Goal: Register for event/course

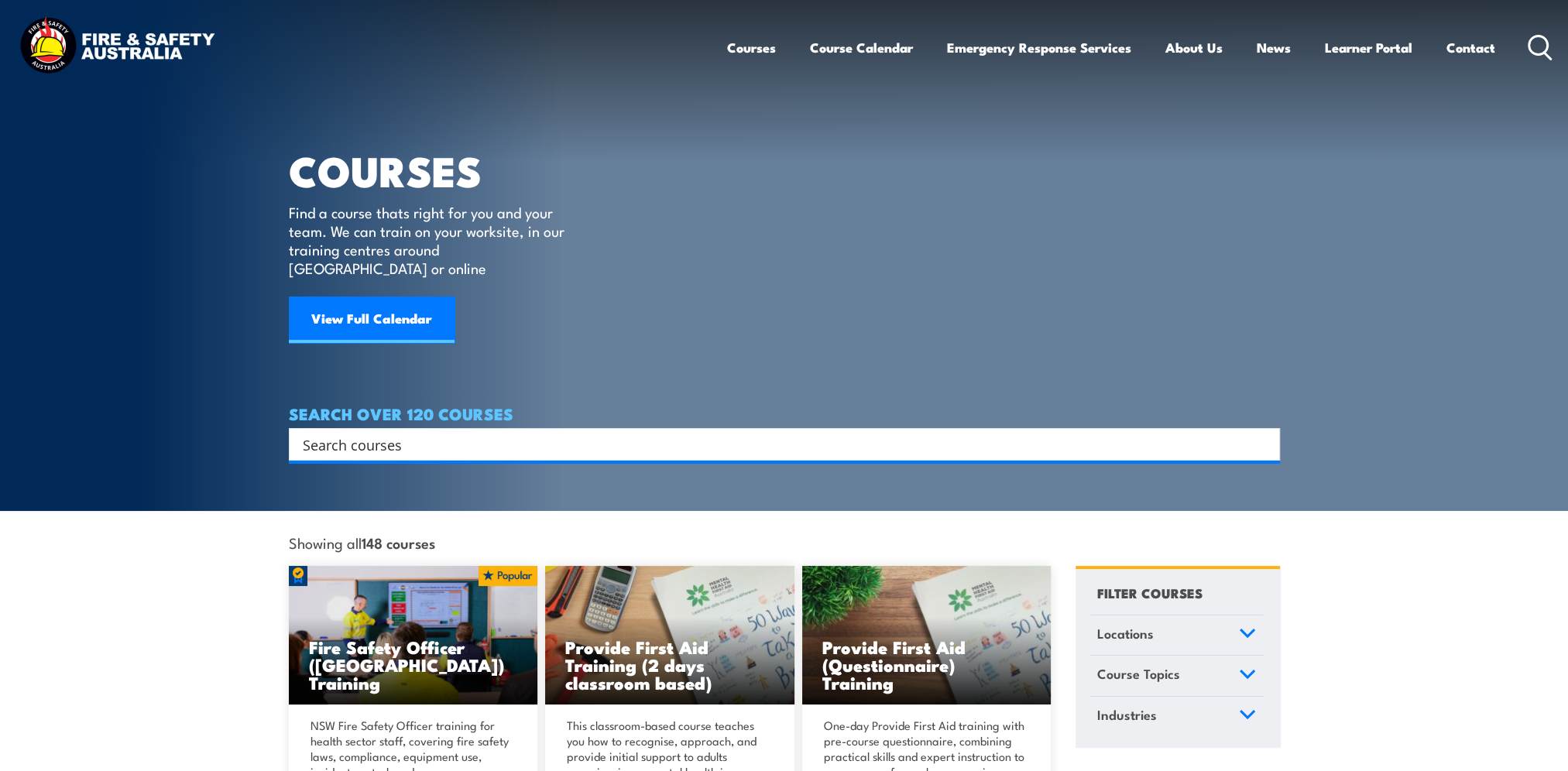
click at [342, 432] on input "Search input" at bounding box center [774, 444] width 943 height 23
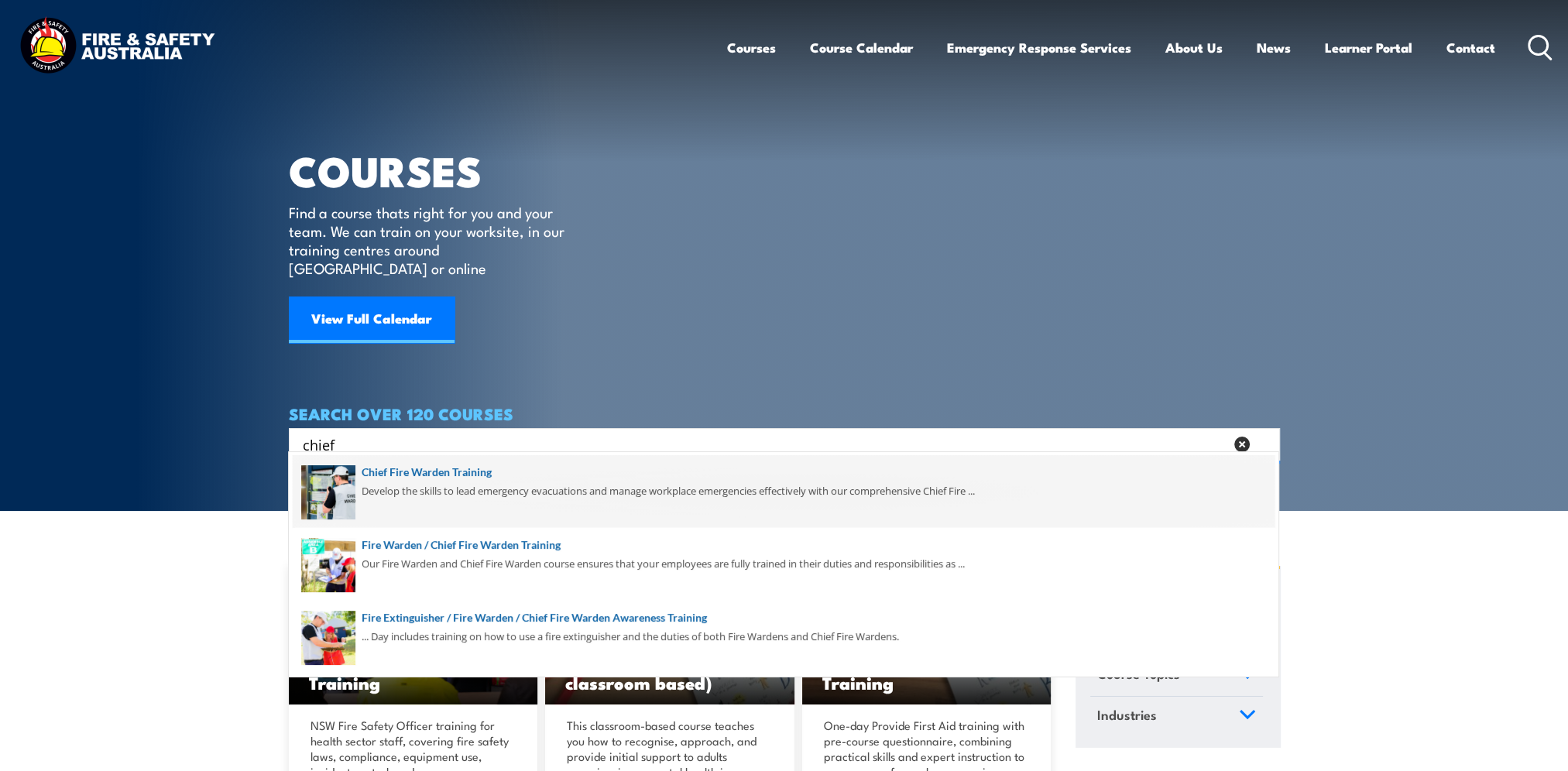
type input "chief"
click at [447, 472] on span at bounding box center [784, 491] width 982 height 73
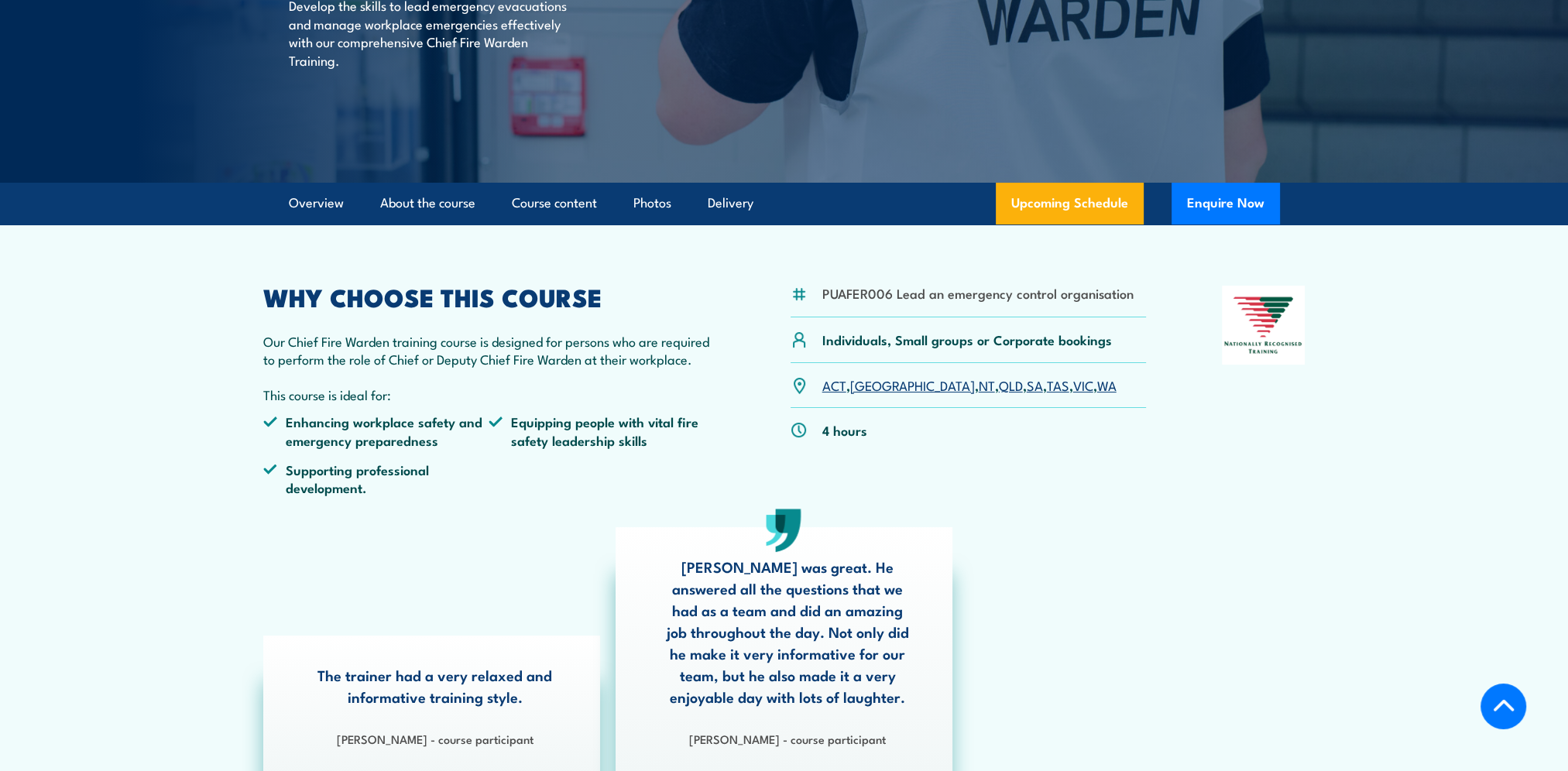
scroll to position [310, 0]
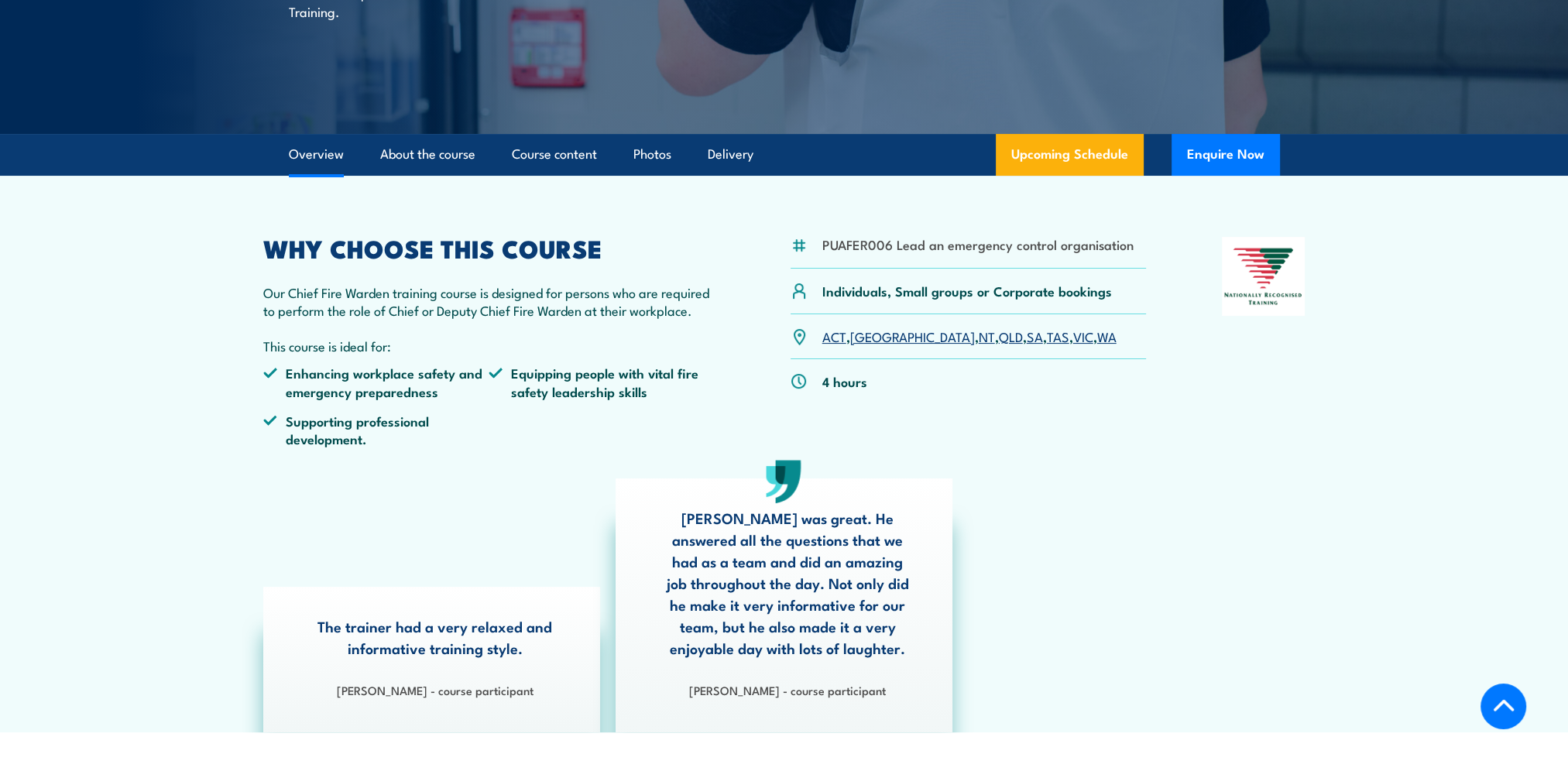
click at [864, 336] on link "[GEOGRAPHIC_DATA]" at bounding box center [913, 336] width 124 height 19
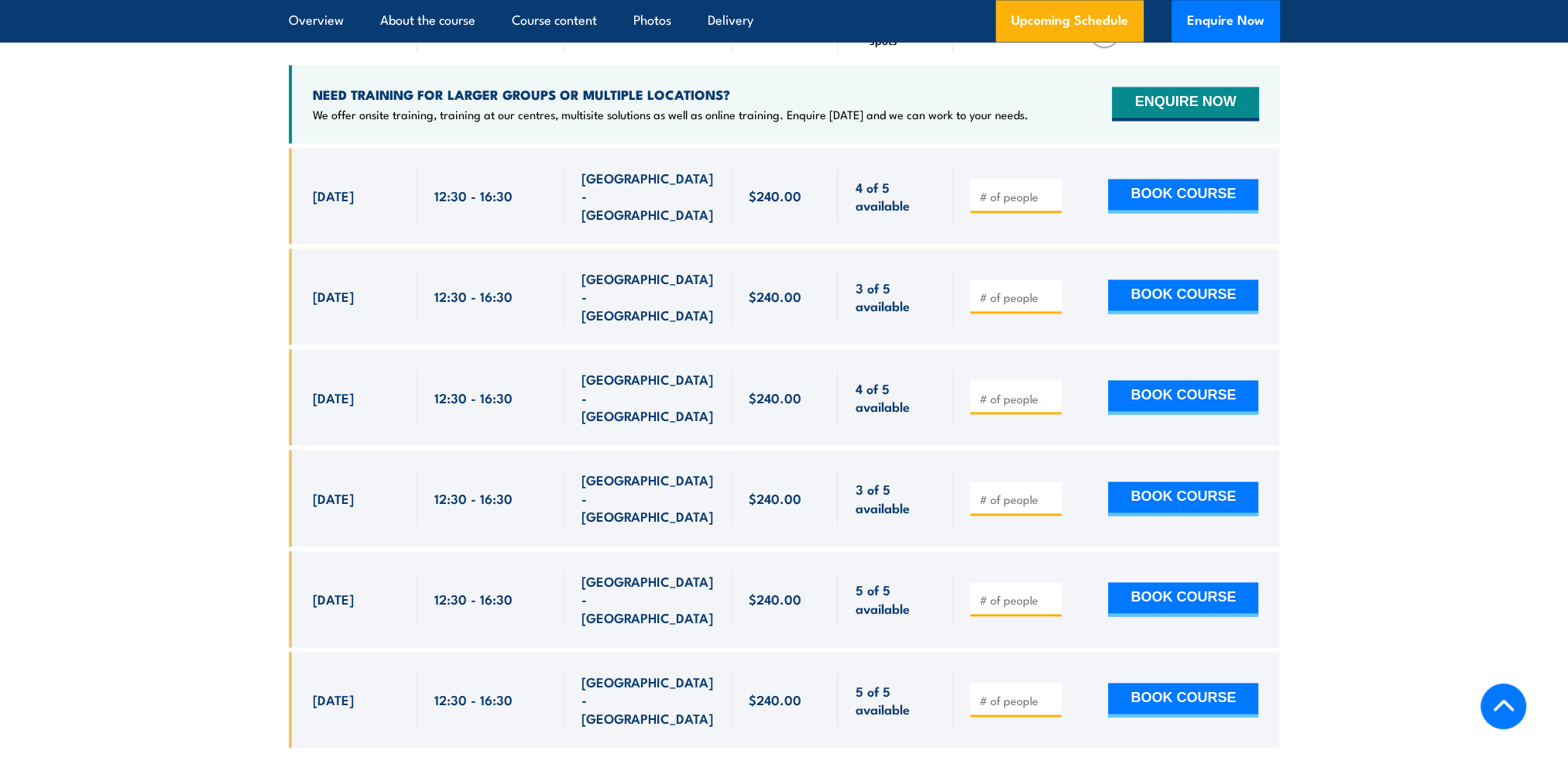
scroll to position [2837, 0]
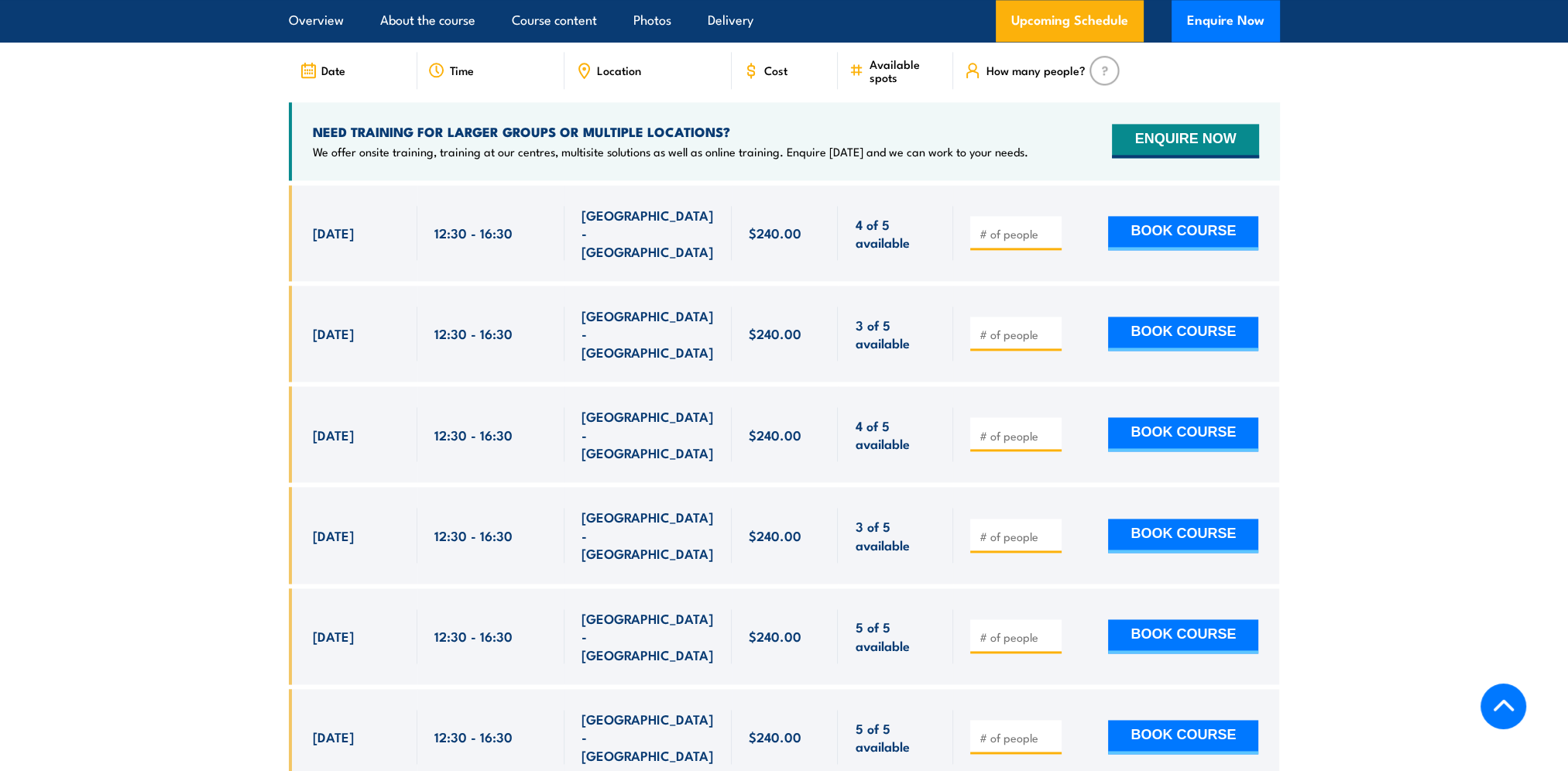
click at [1006, 226] on input "number" at bounding box center [1017, 234] width 78 height 16
click at [1046, 226] on input "1" at bounding box center [1017, 234] width 78 height 16
type input "2"
click at [1046, 226] on input "2" at bounding box center [1017, 234] width 78 height 16
click at [1028, 327] on input "number" at bounding box center [1017, 335] width 78 height 16
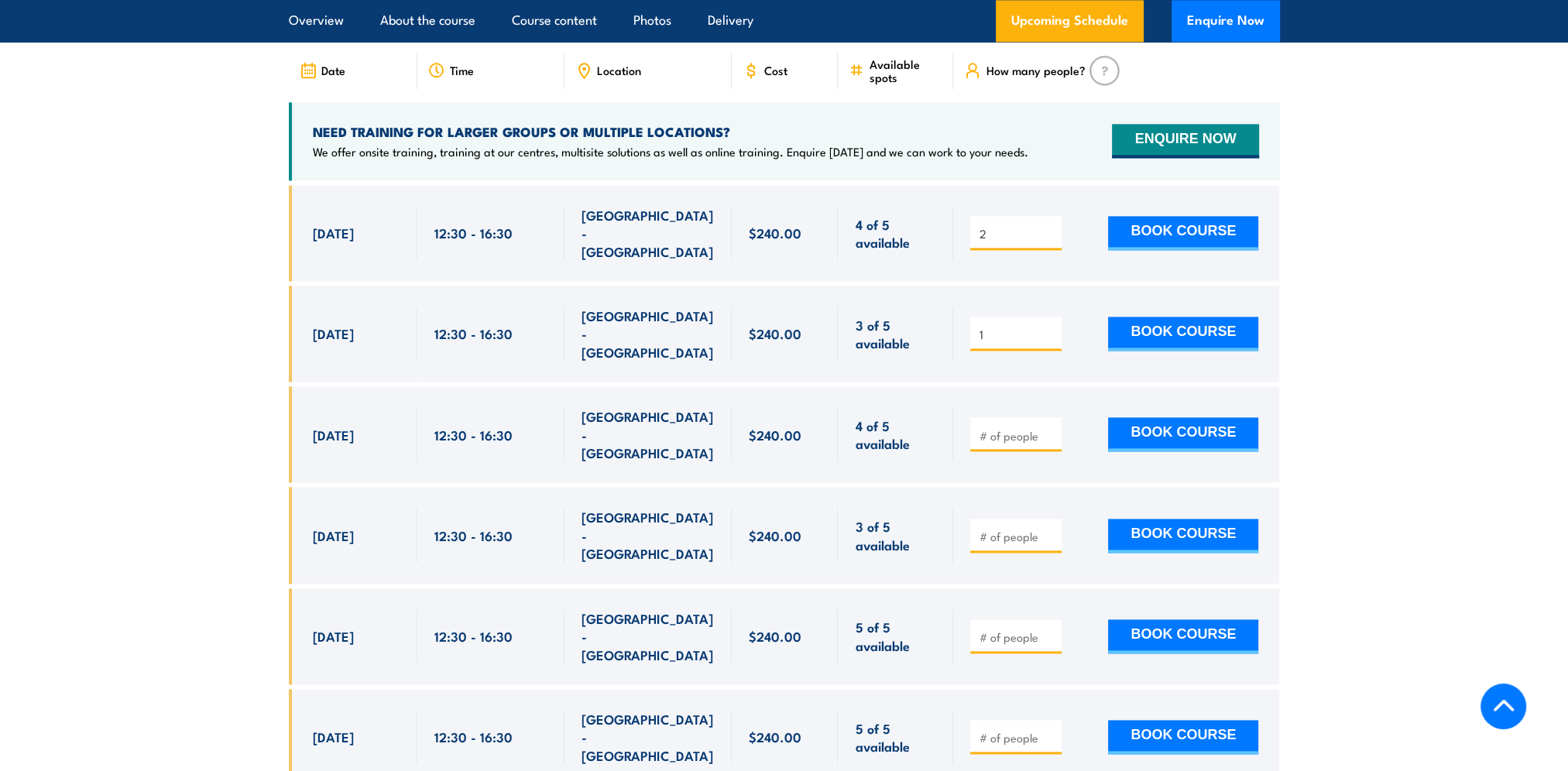
click at [1049, 327] on input "1" at bounding box center [1017, 335] width 78 height 16
type input "2"
click at [1049, 327] on input "2" at bounding box center [1017, 335] width 78 height 16
click at [1004, 428] on input "number" at bounding box center [1017, 436] width 78 height 16
click at [1050, 428] on input "1" at bounding box center [1017, 436] width 78 height 16
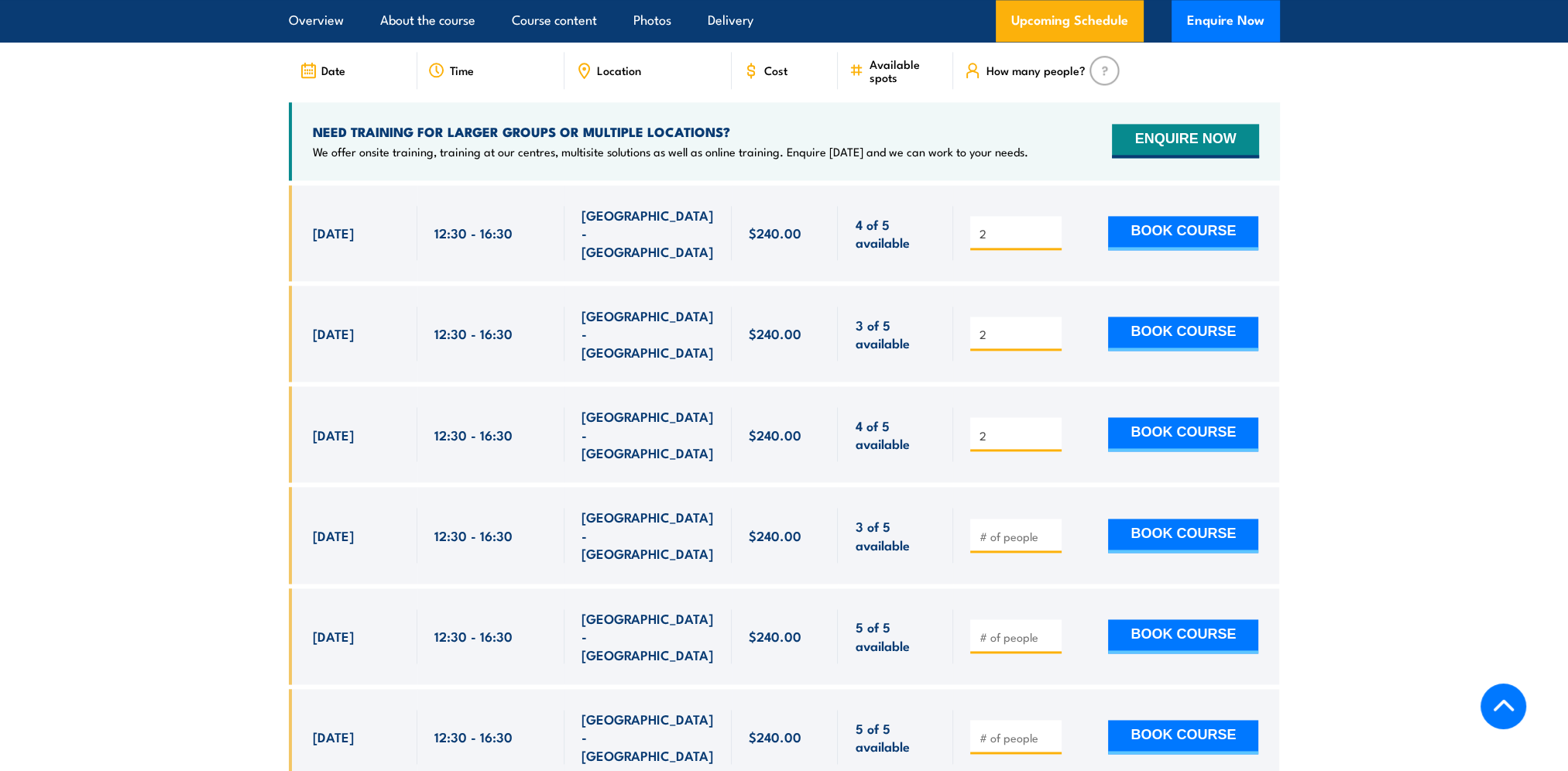
type input "2"
click at [1050, 428] on input "2" at bounding box center [1017, 436] width 78 height 16
click at [1410, 337] on section "UPCOMING SCHEDULE FOR - "Chief Fire Warden Training" [DATE] [DATE]" at bounding box center [784, 377] width 1568 height 861
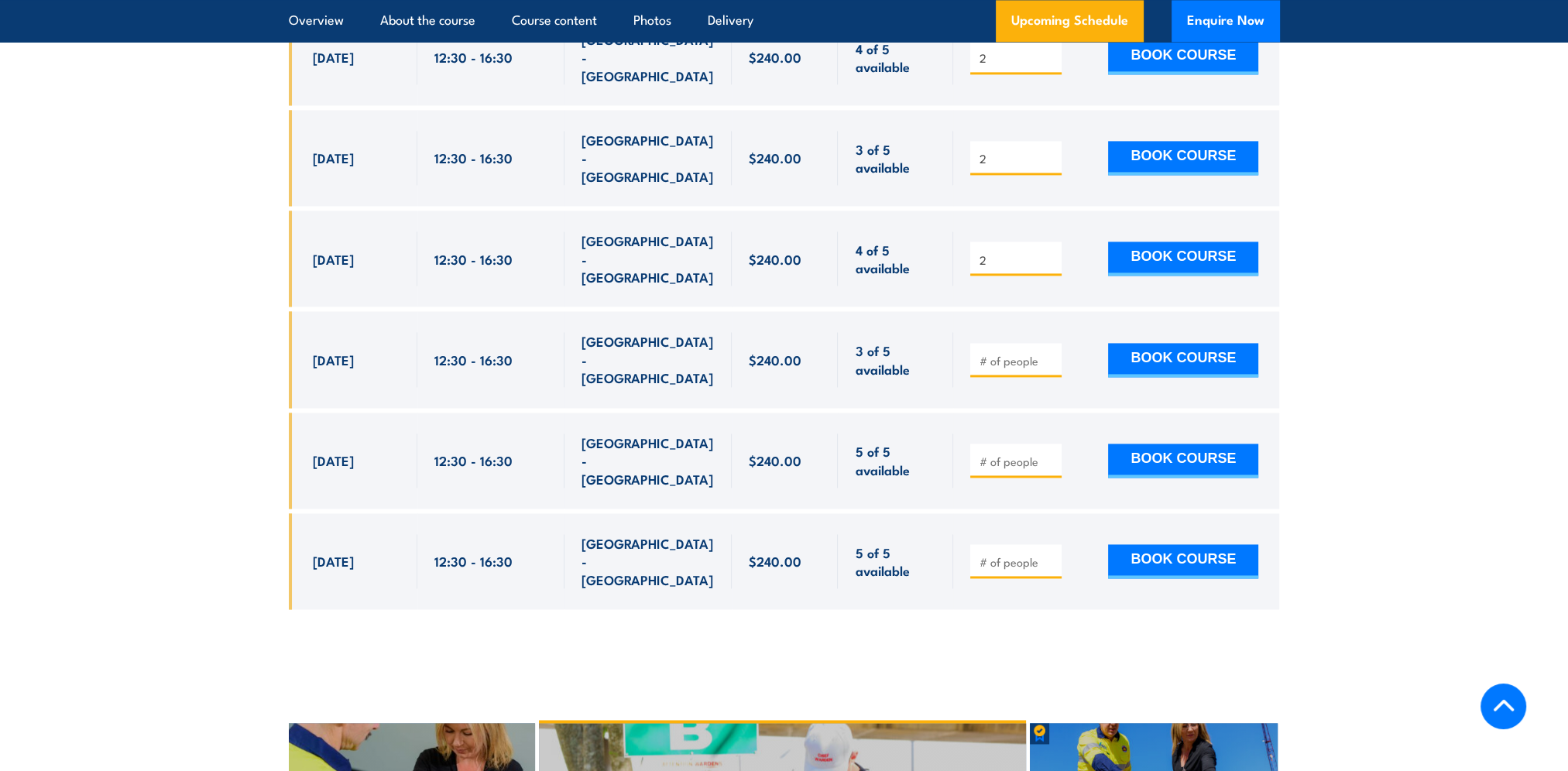
scroll to position [2992, 0]
